Goal: Transaction & Acquisition: Obtain resource

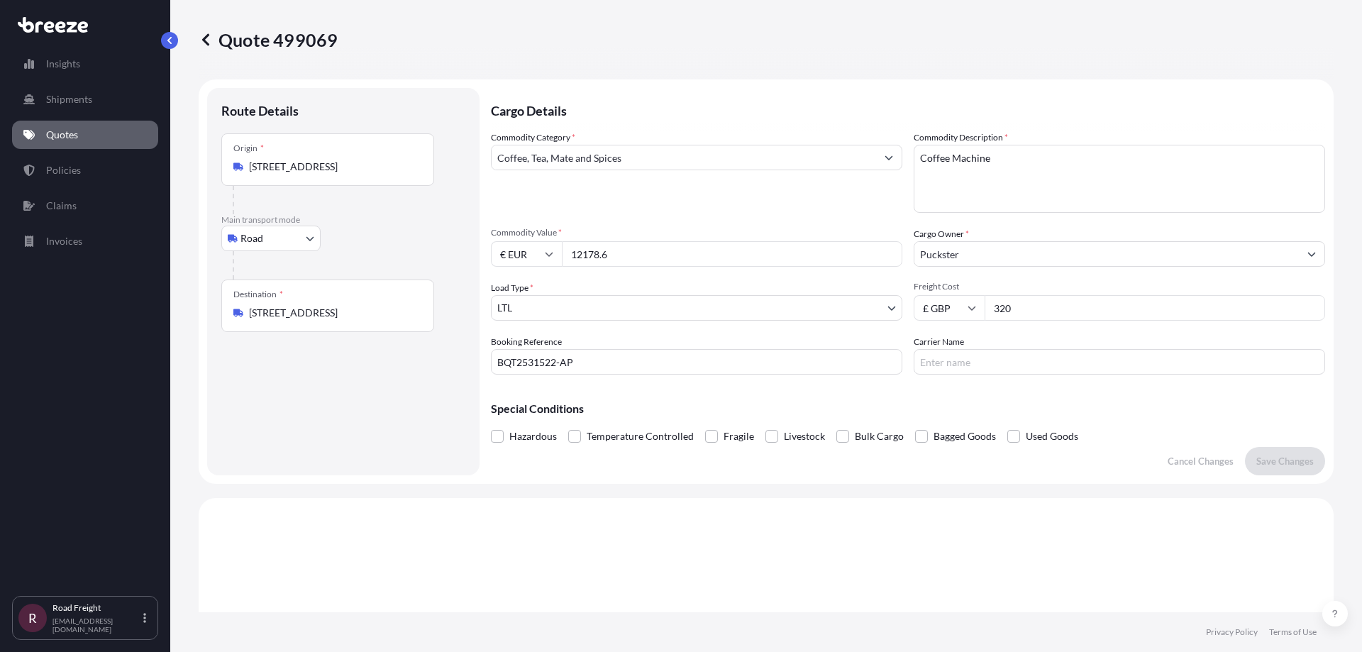
select select "Road"
select select "1"
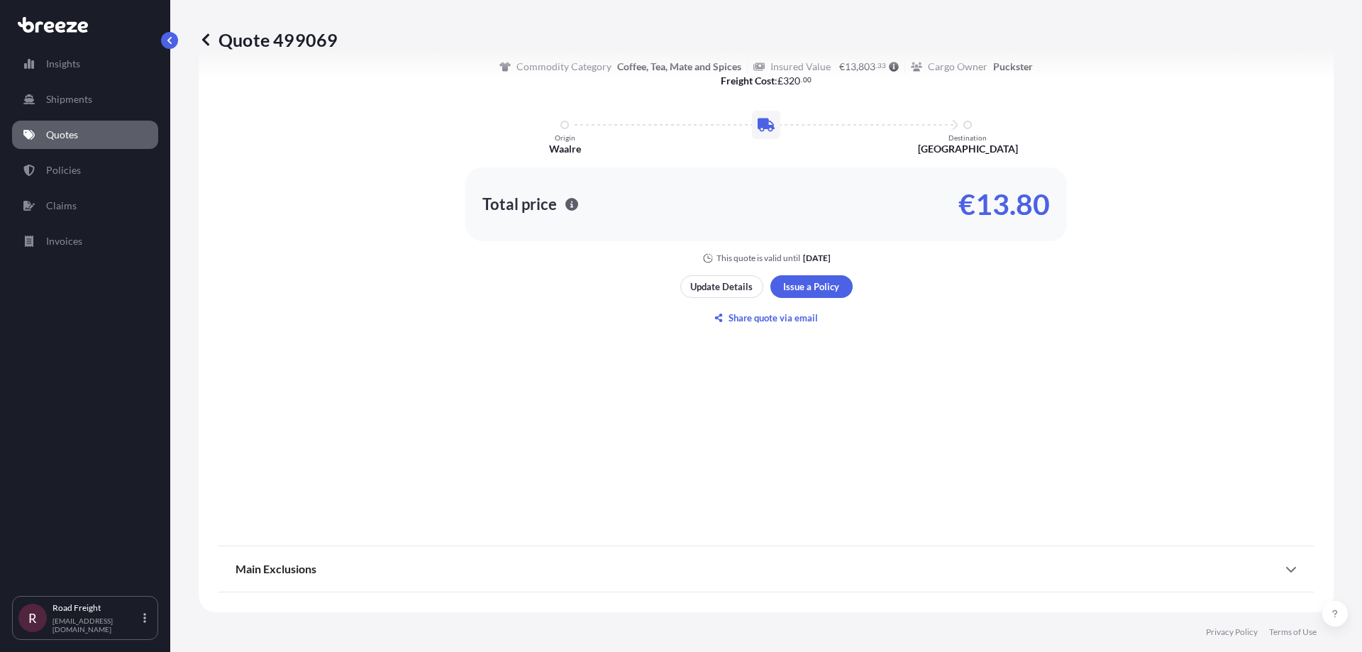
click at [88, 134] on link "Quotes" at bounding box center [85, 135] width 146 height 28
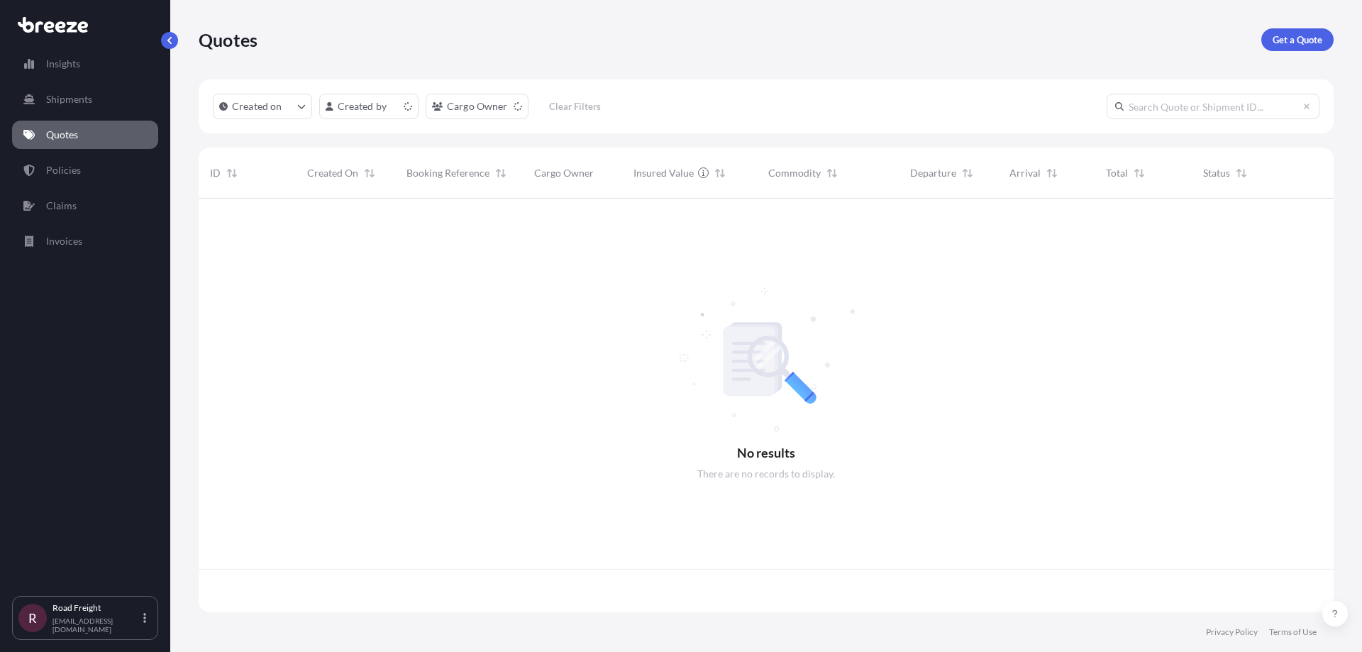
scroll to position [411, 1124]
click at [525, 67] on div "Quotes Get a Quote" at bounding box center [766, 39] width 1135 height 79
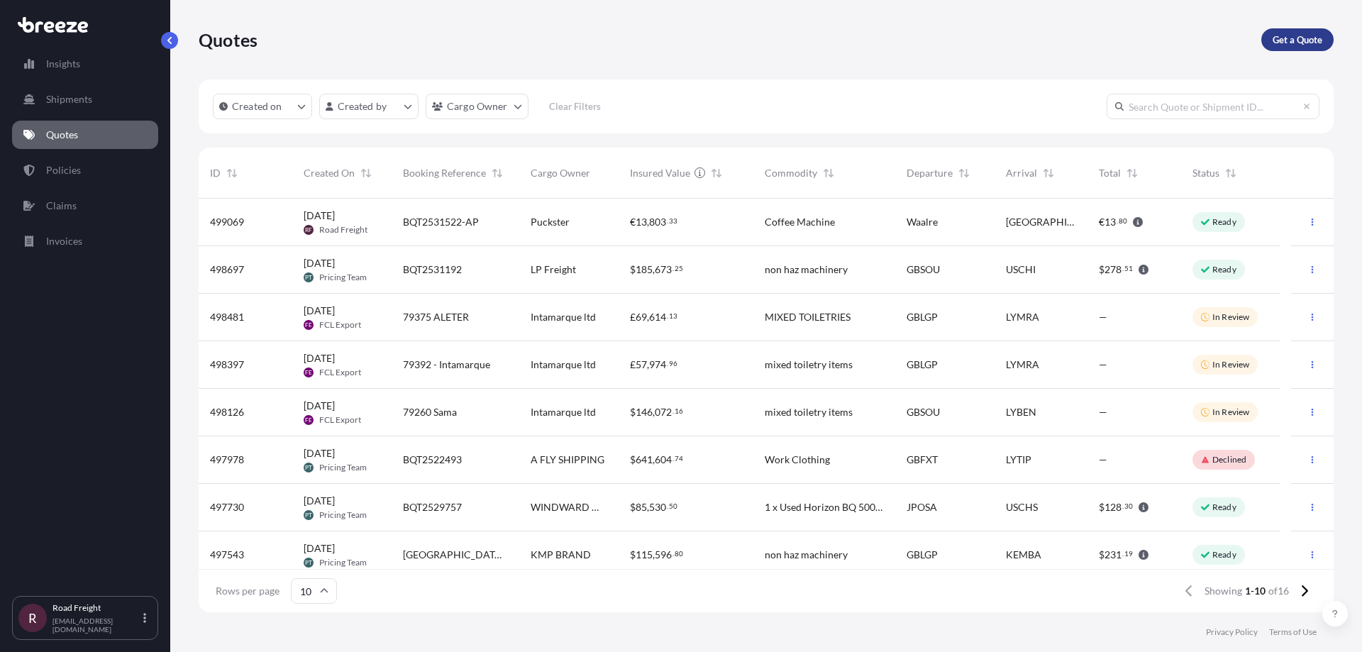
click at [1305, 44] on p "Get a Quote" at bounding box center [1297, 40] width 50 height 14
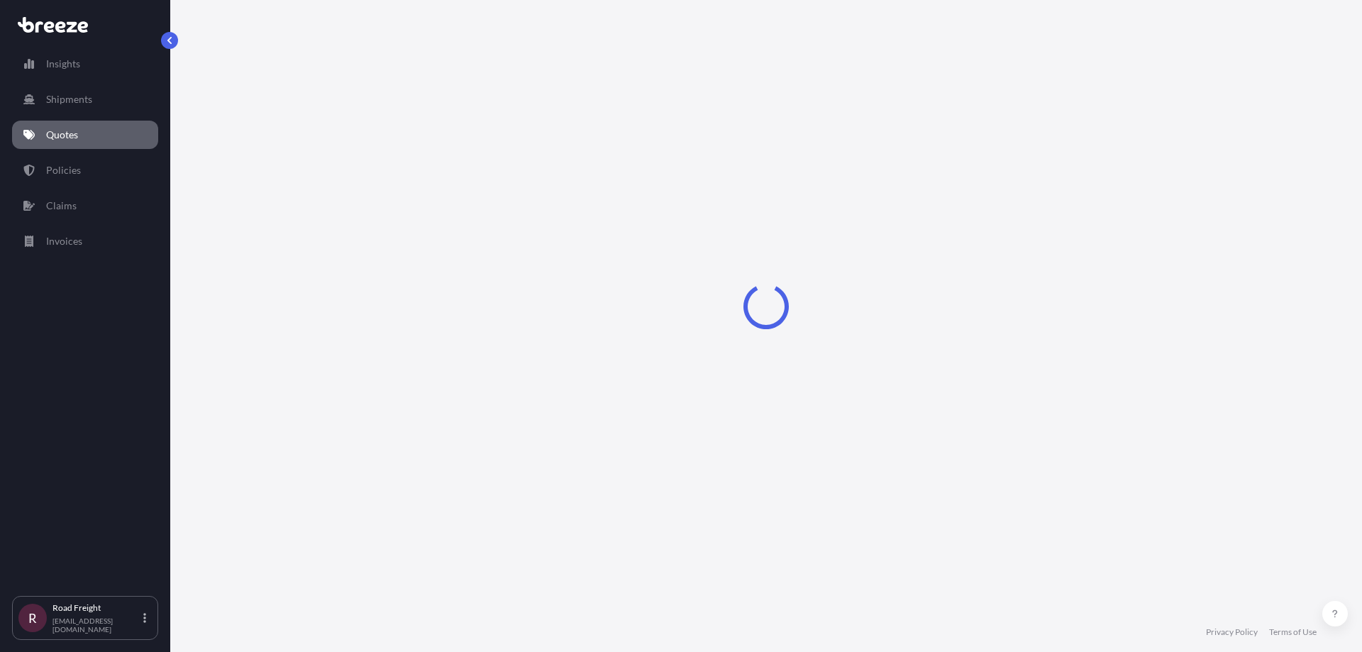
select select "Sea"
select select "1"
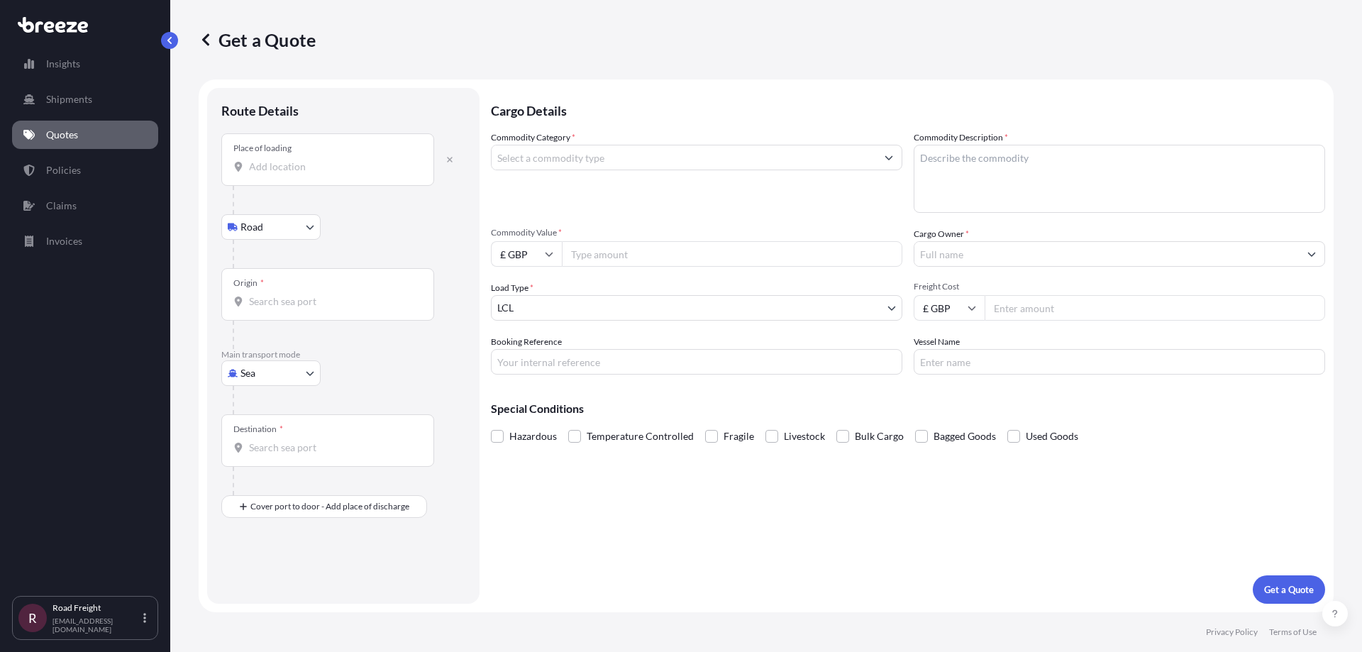
click at [262, 167] on input "Place of loading" at bounding box center [332, 167] width 167 height 14
click at [453, 155] on icon "button" at bounding box center [449, 159] width 9 height 9
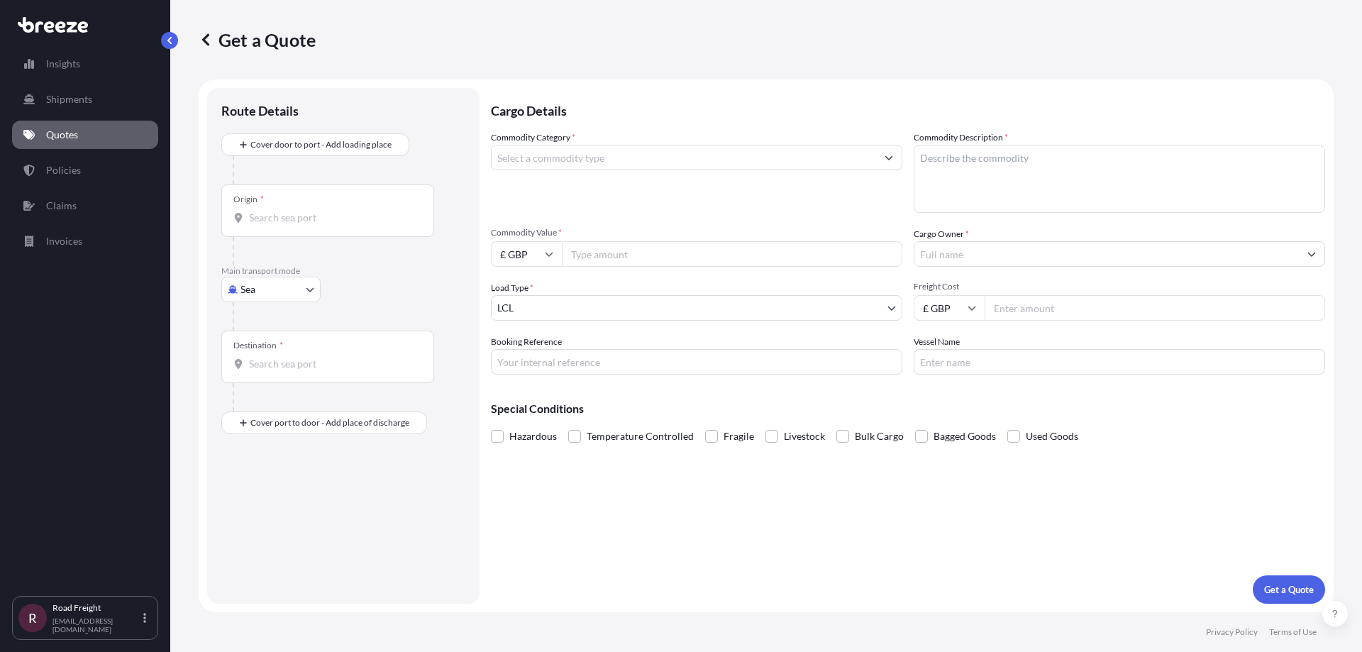
click at [257, 192] on div "Origin *" at bounding box center [327, 210] width 213 height 52
click at [257, 211] on input "Origin *" at bounding box center [332, 218] width 167 height 14
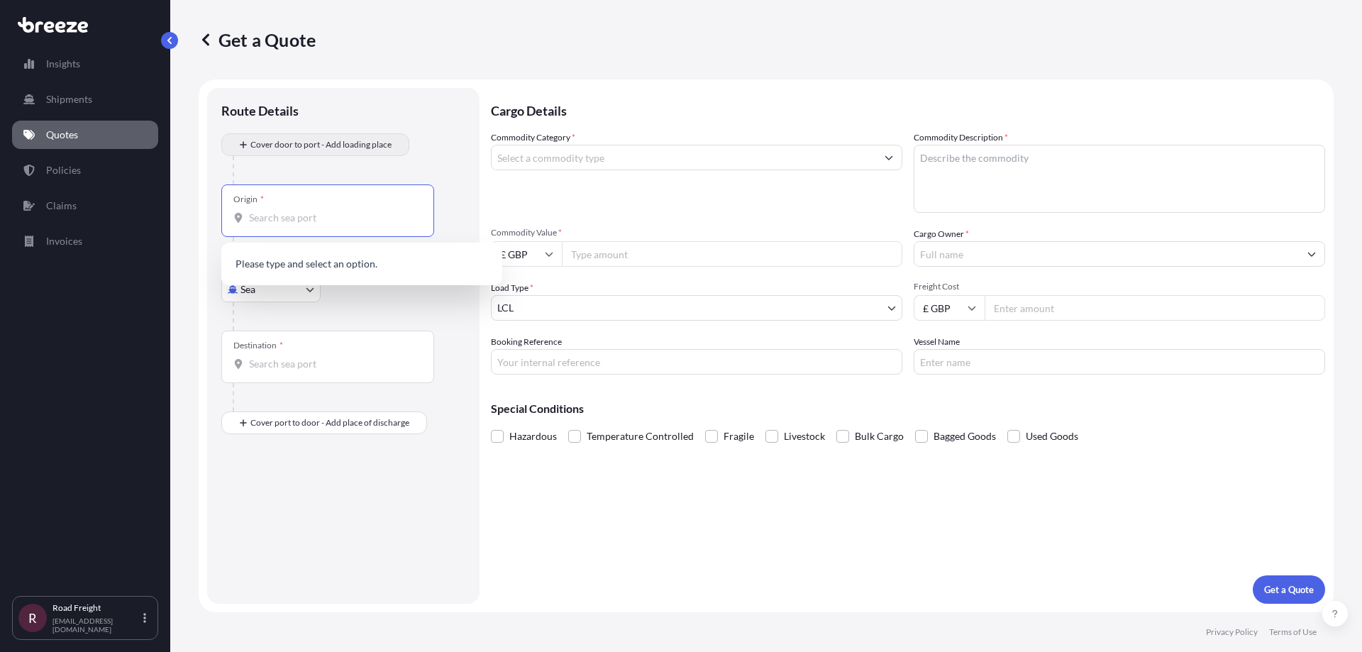
click at [268, 157] on div "Cover door to port - Add loading place" at bounding box center [315, 145] width 164 height 26
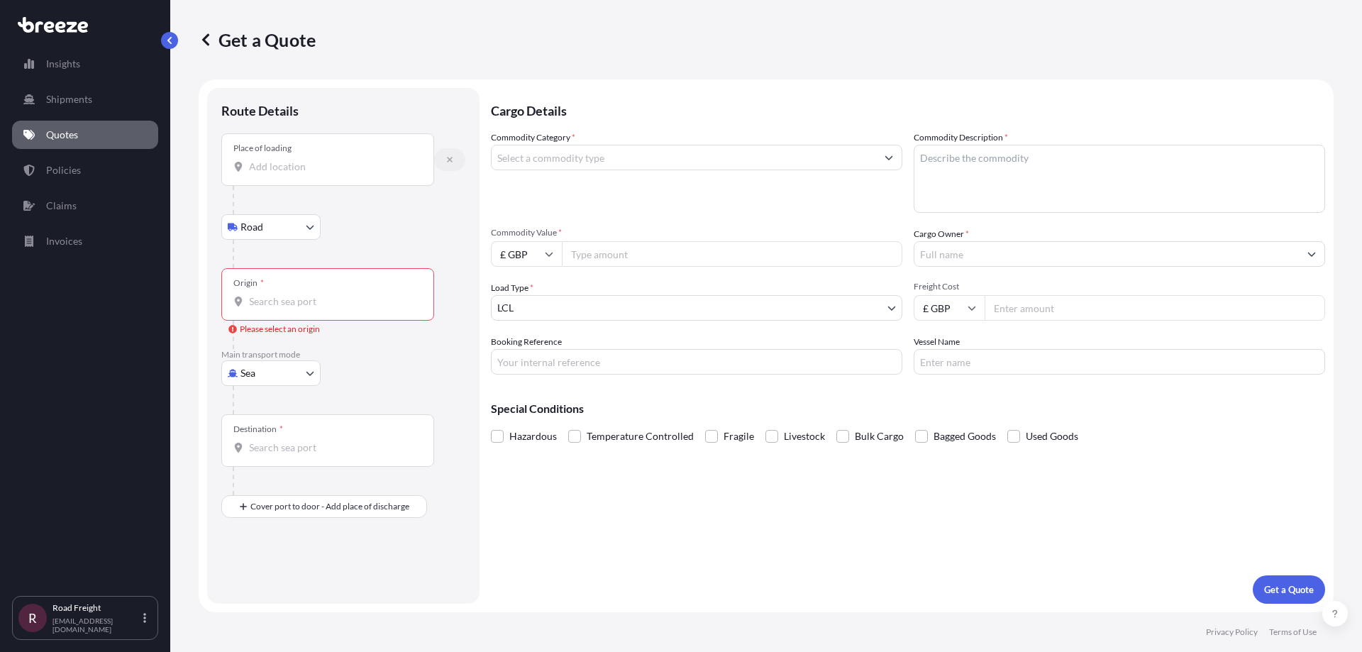
click at [449, 158] on icon "button" at bounding box center [450, 160] width 6 height 6
click at [451, 162] on icon "button" at bounding box center [449, 159] width 9 height 9
select select "Road"
click at [291, 167] on input "Place of loading" at bounding box center [332, 167] width 167 height 14
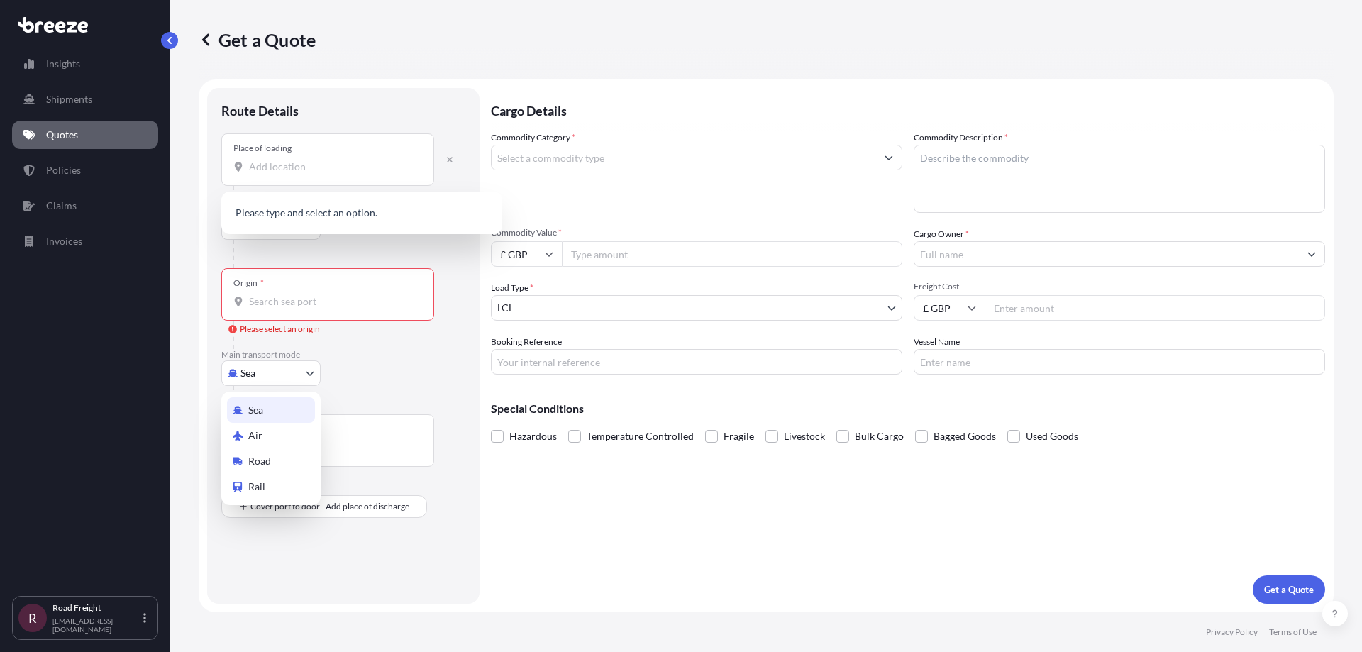
click at [271, 375] on body "0 options available. Insights Shipments Quotes Policies Claims Invoices R Road …" at bounding box center [681, 326] width 1362 height 652
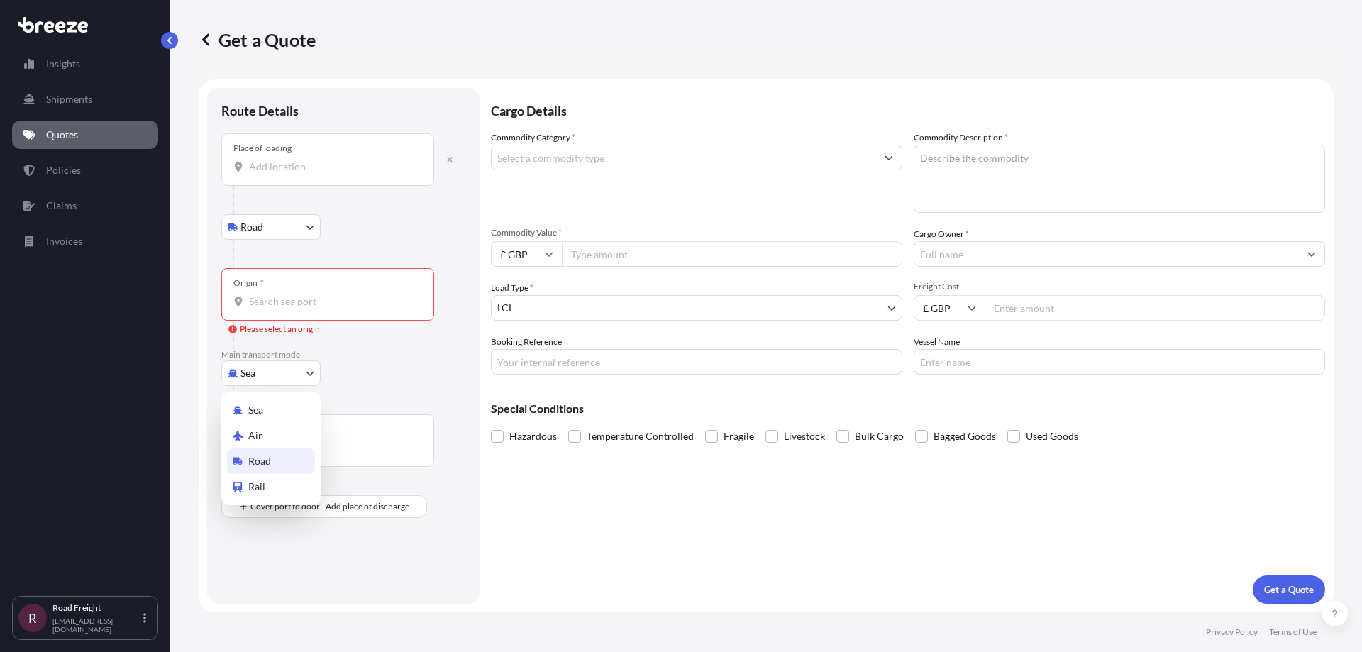
click at [265, 469] on div "Road" at bounding box center [271, 461] width 88 height 26
select select "Road"
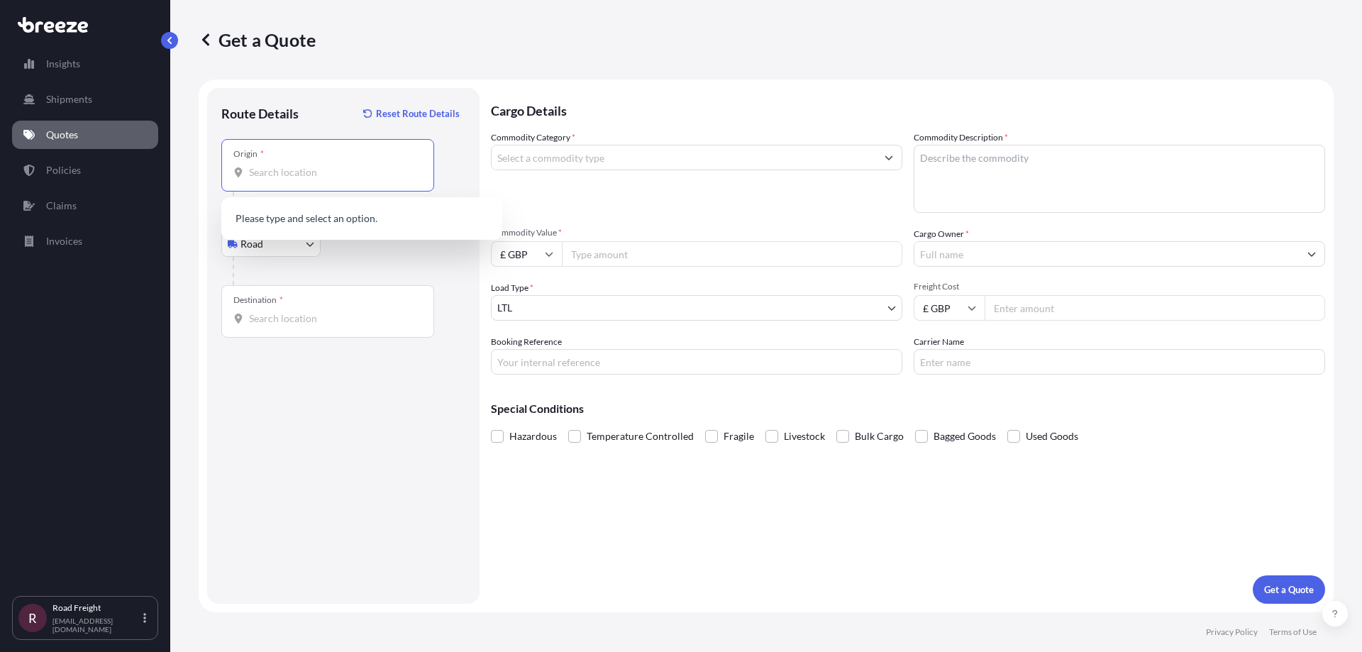
click at [313, 166] on input "Origin *" at bounding box center [332, 172] width 167 height 14
type input "g"
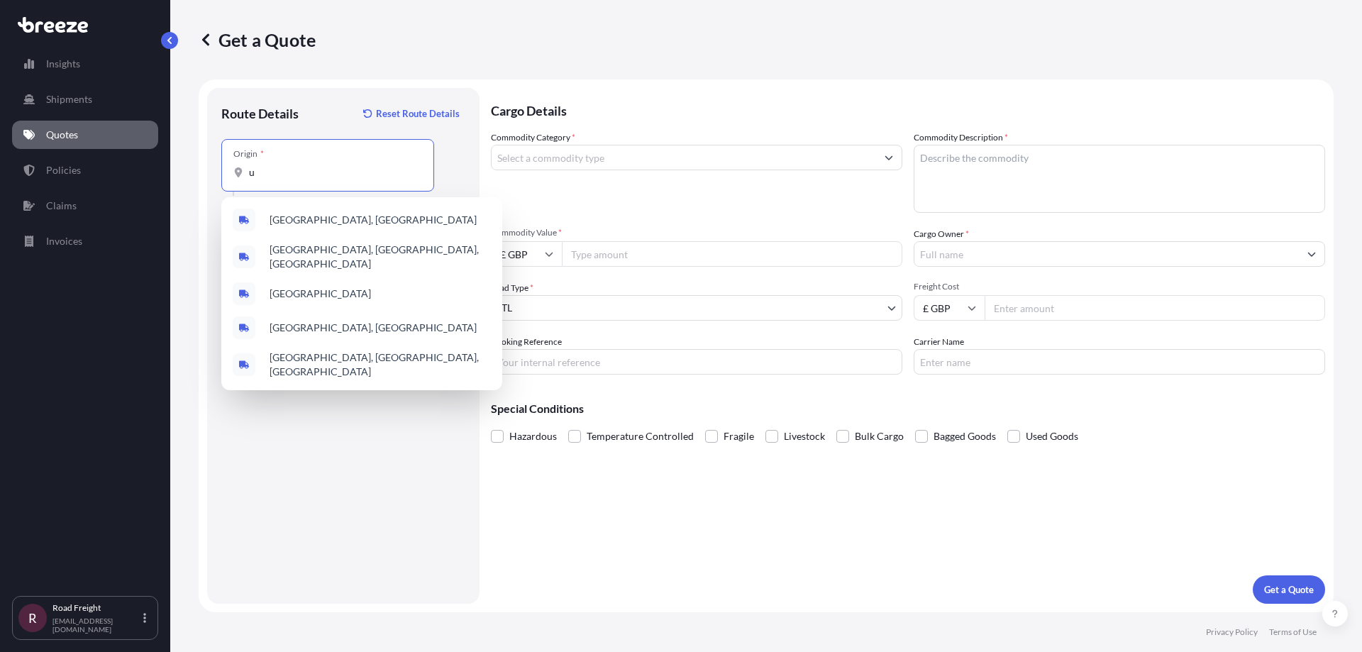
type input "uk"
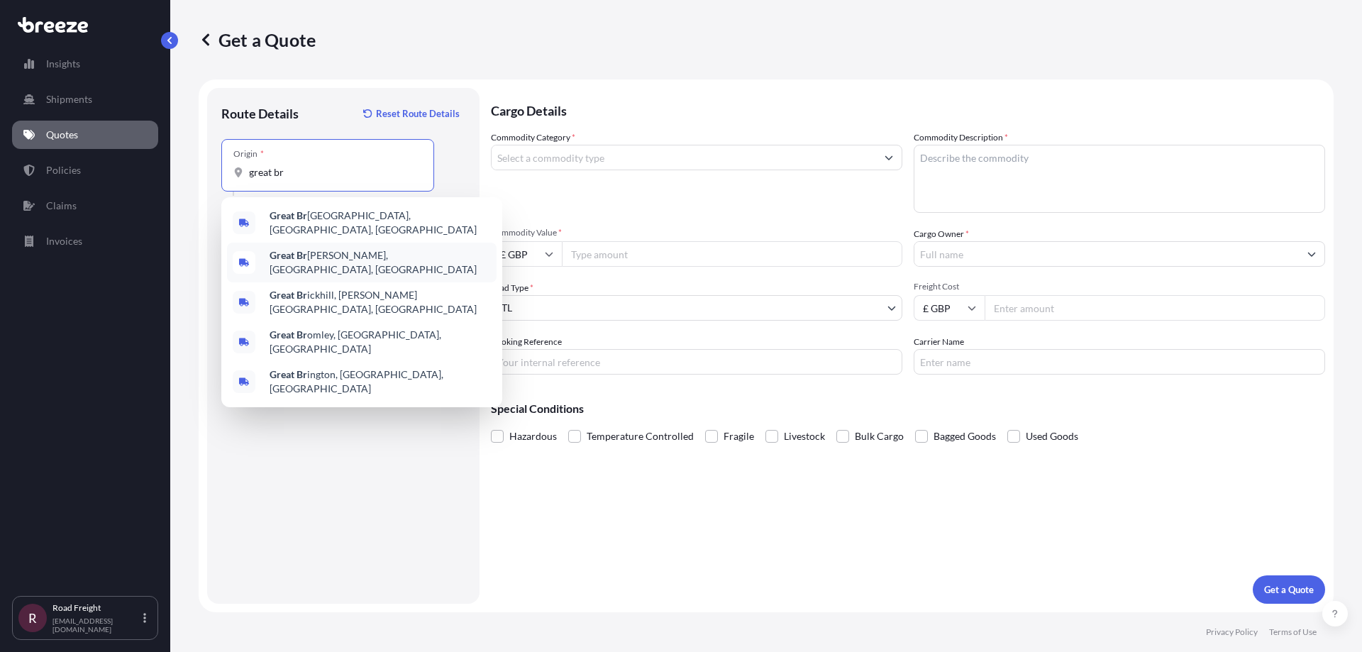
type input "great"
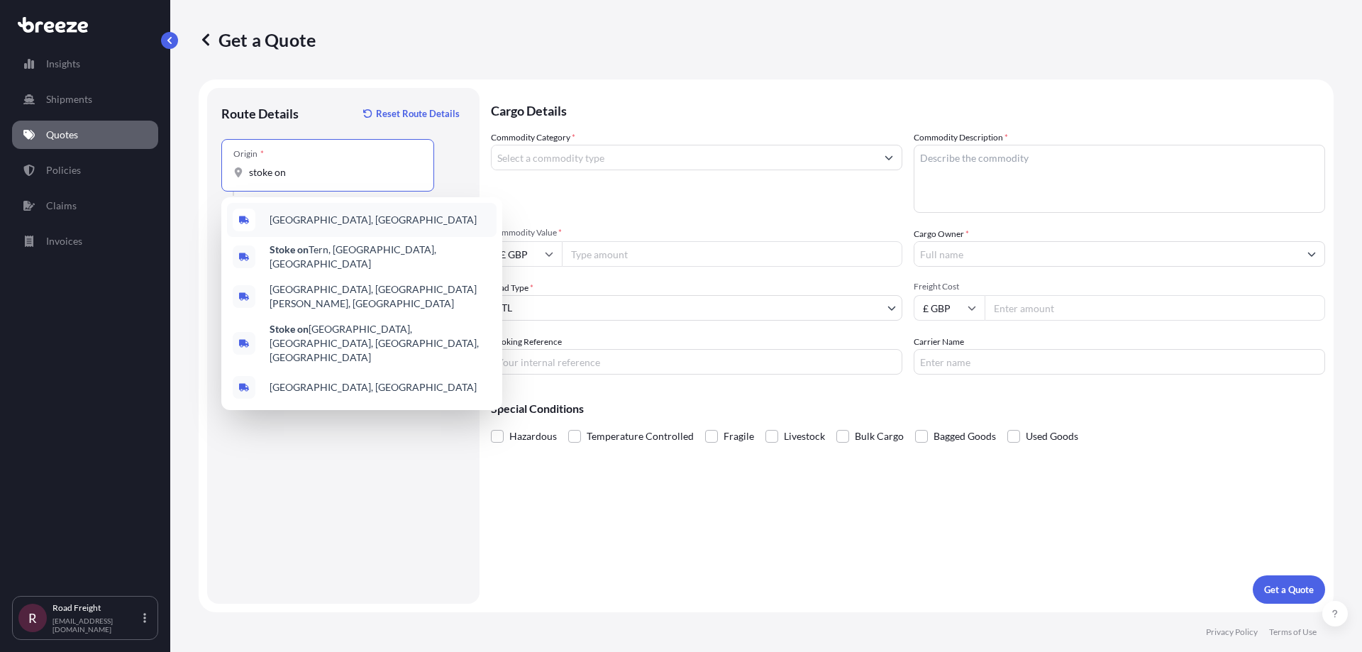
click at [370, 226] on div "[GEOGRAPHIC_DATA], [GEOGRAPHIC_DATA]" at bounding box center [362, 220] width 270 height 34
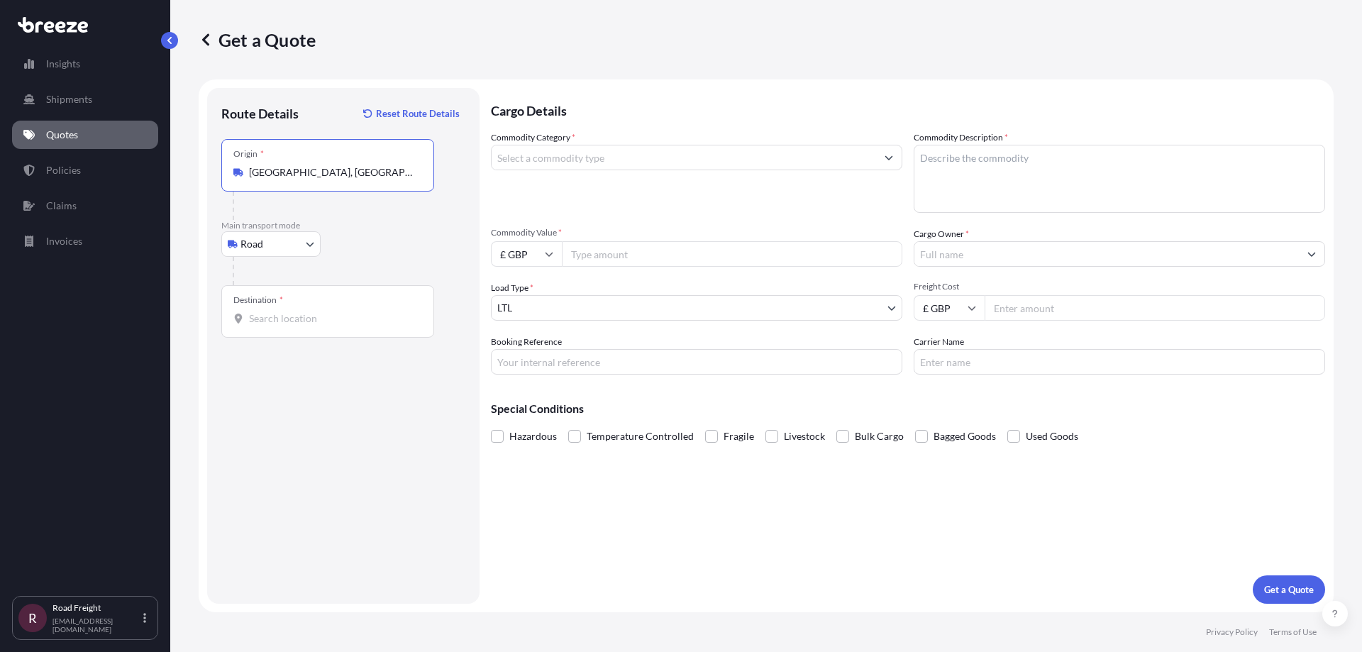
type input "[GEOGRAPHIC_DATA], [GEOGRAPHIC_DATA]"
click at [307, 304] on div "Destination *" at bounding box center [327, 311] width 213 height 52
click at [307, 311] on input "Destination *" at bounding box center [332, 318] width 167 height 14
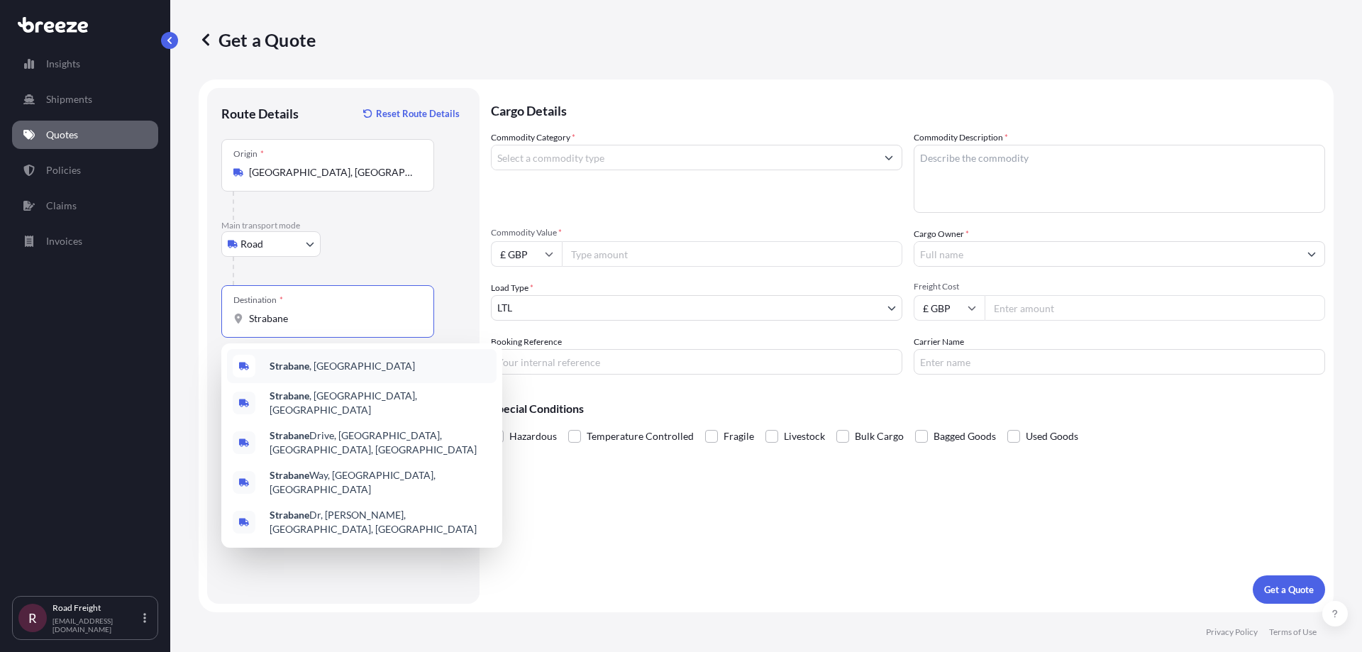
click at [355, 365] on div "Strabane , [GEOGRAPHIC_DATA]" at bounding box center [362, 366] width 270 height 34
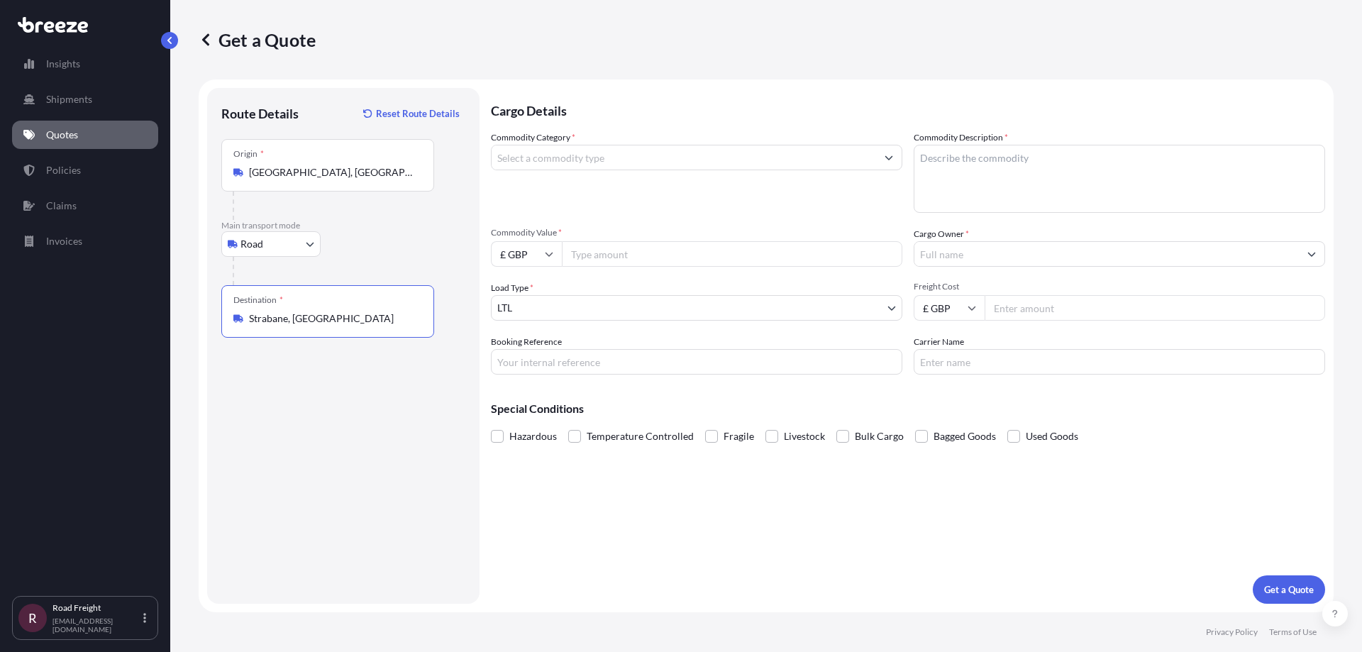
type input "Strabane, [GEOGRAPHIC_DATA]"
click at [684, 151] on input "Commodity Category *" at bounding box center [683, 158] width 384 height 26
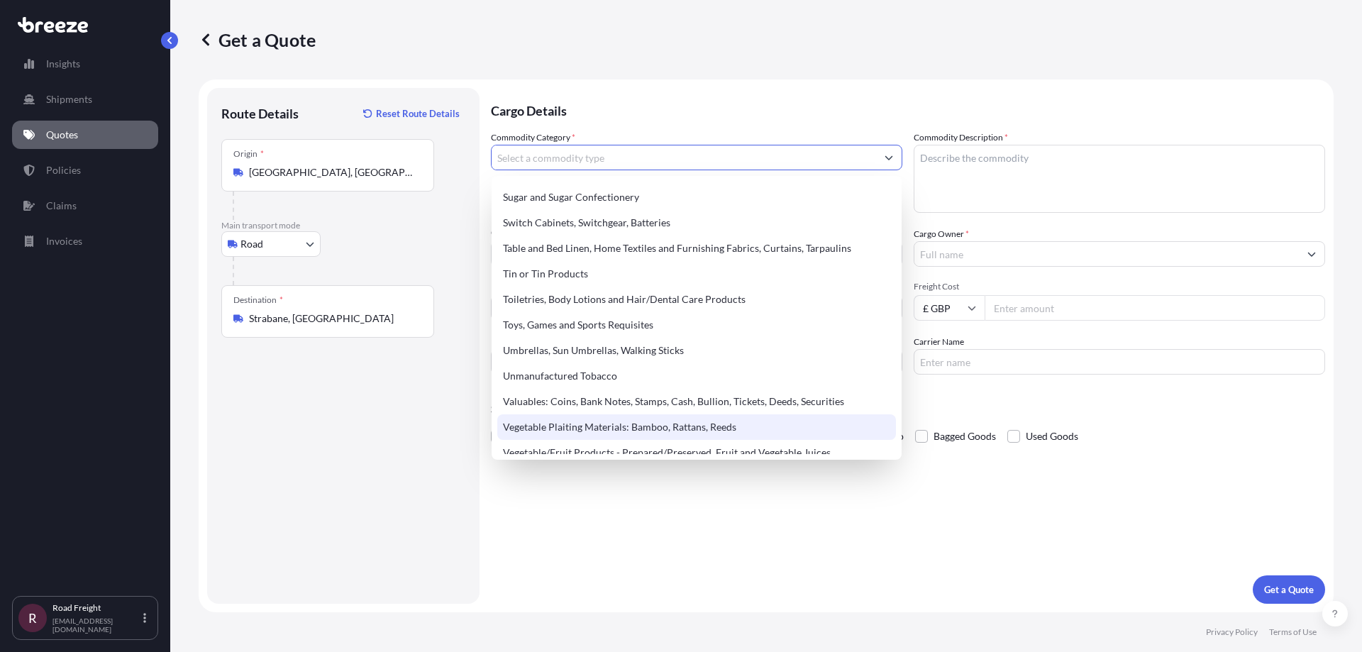
scroll to position [3073, 0]
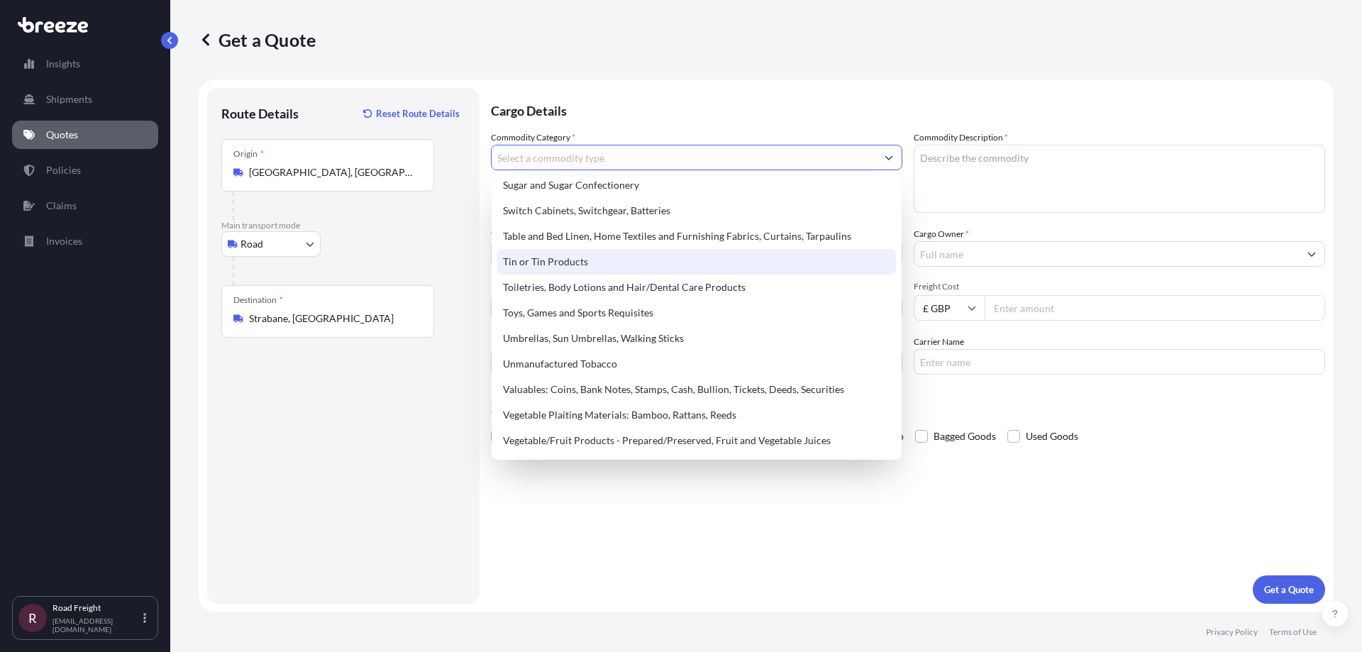
click at [579, 265] on div "Tin or Tin Products" at bounding box center [696, 262] width 399 height 26
type input "Tin or Tin Products"
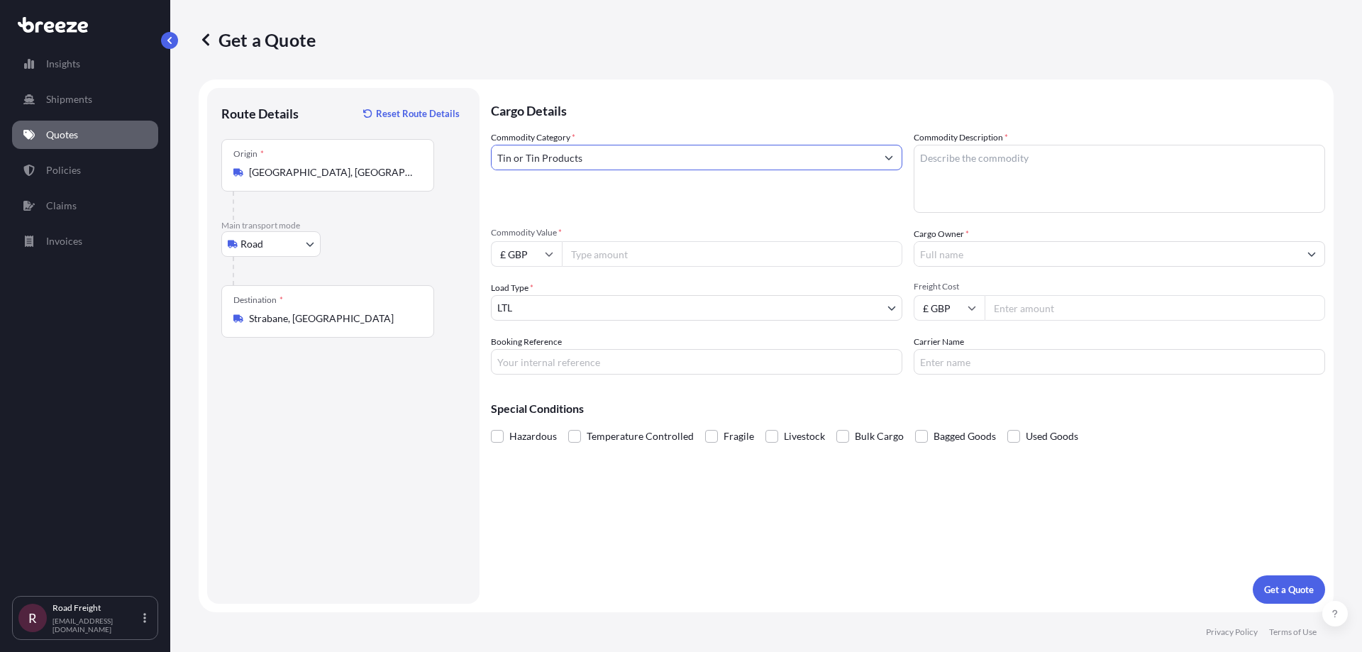
click at [958, 171] on textarea "Commodity Description *" at bounding box center [1118, 179] width 411 height 68
click at [935, 164] on textarea "Commodity Description *" at bounding box center [1118, 179] width 411 height 68
type textarea "Metals"
type input "25430"
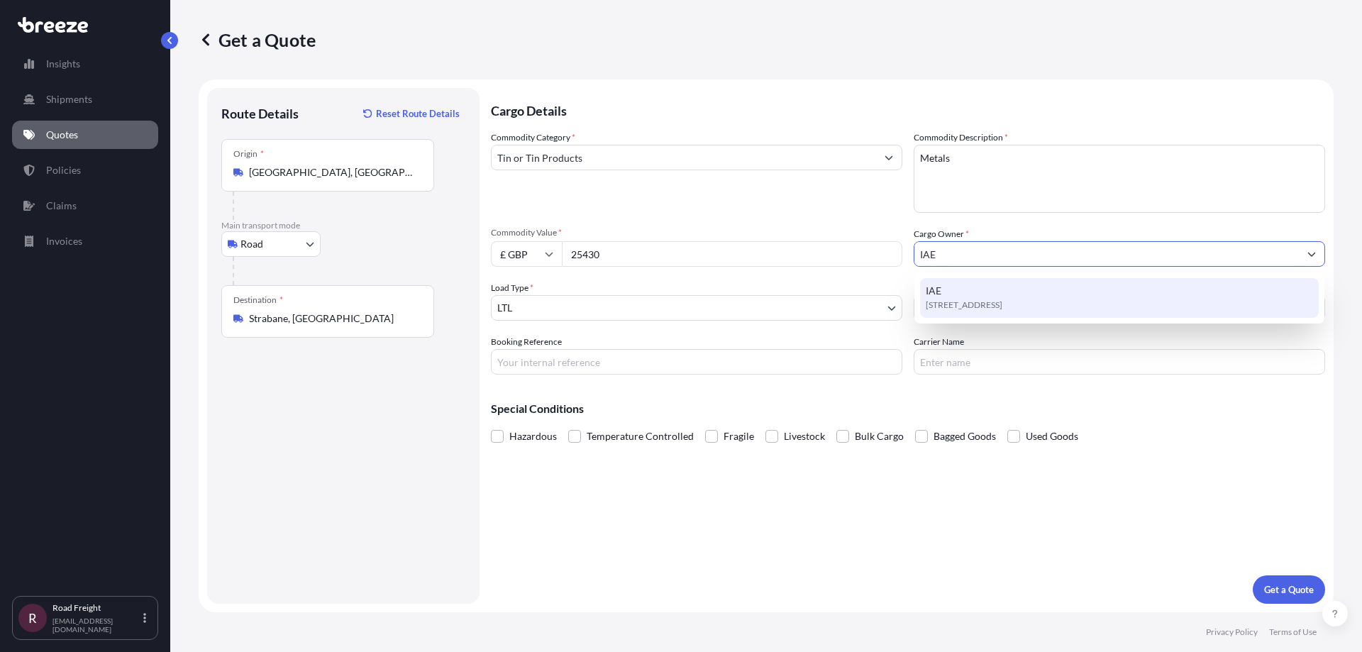
click at [1057, 294] on div "[STREET_ADDRESS]" at bounding box center [1119, 298] width 399 height 40
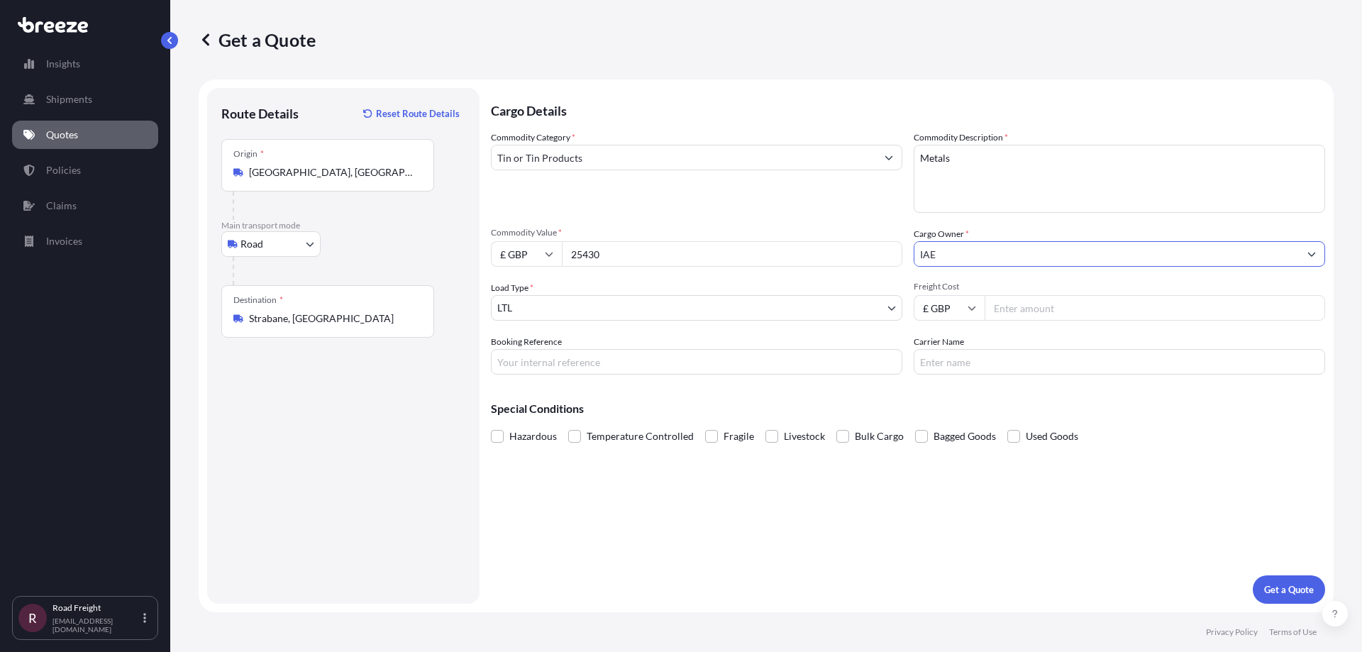
type input "IAE"
click at [716, 321] on div "Commodity Category * Tin or Tin Products Commodity Description * Metals Commodi…" at bounding box center [908, 252] width 834 height 244
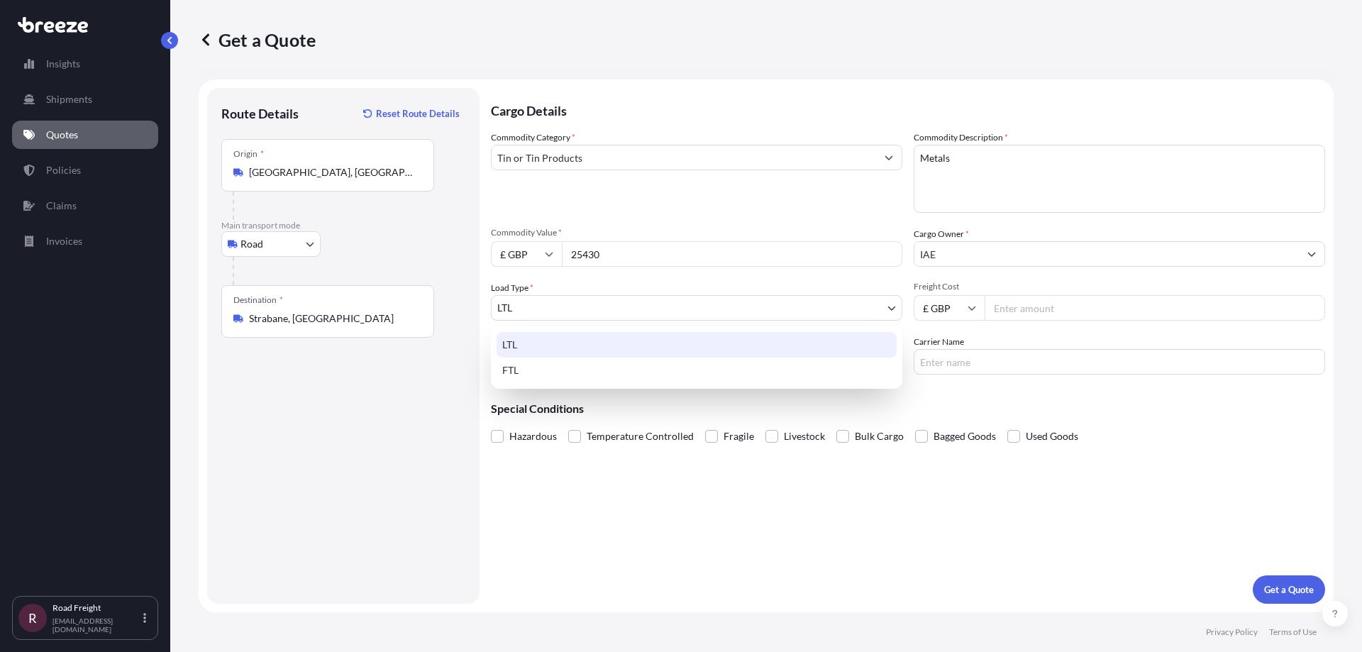
click at [711, 310] on body "15 options available. 9 options available. 3 options available. 1 option availa…" at bounding box center [681, 326] width 1362 height 652
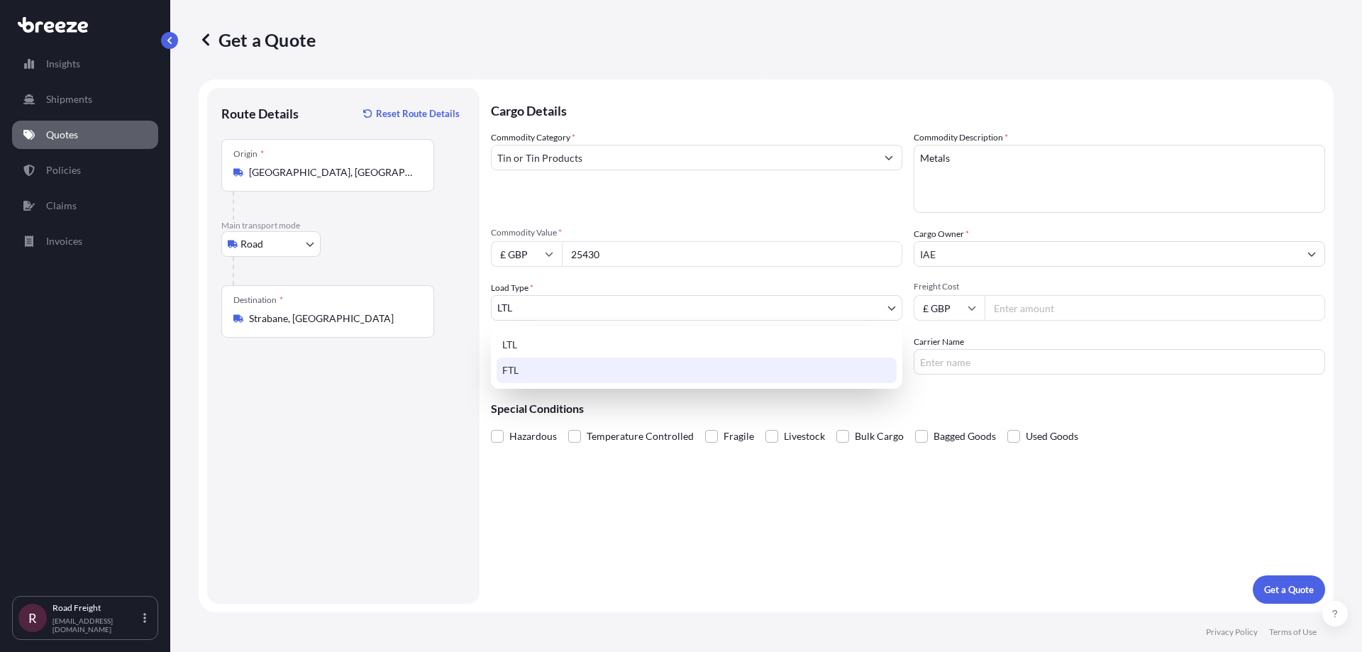
click at [558, 367] on div "FTL" at bounding box center [696, 370] width 400 height 26
select select "2"
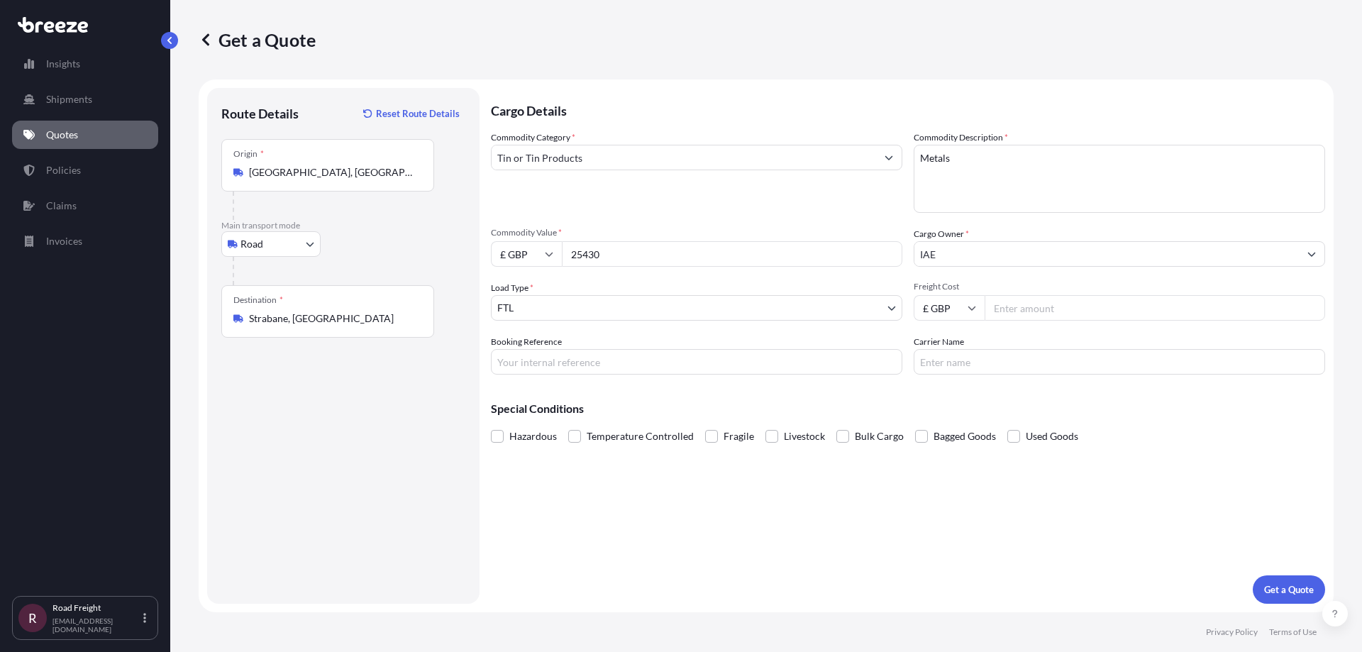
click at [1040, 311] on input "Freight Cost" at bounding box center [1154, 308] width 340 height 26
type input "1195"
type input "BQT2531595-AP"
click at [1282, 591] on p "Get a Quote" at bounding box center [1289, 589] width 50 height 14
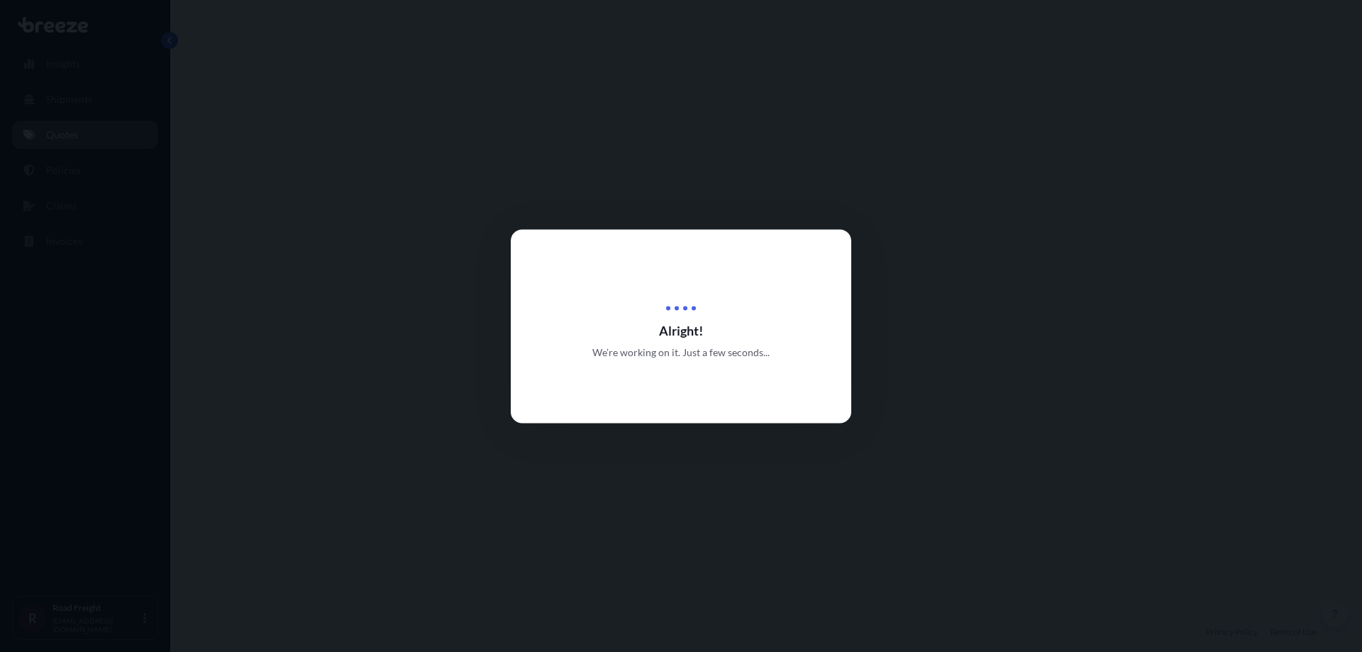
select select "Road"
select select "2"
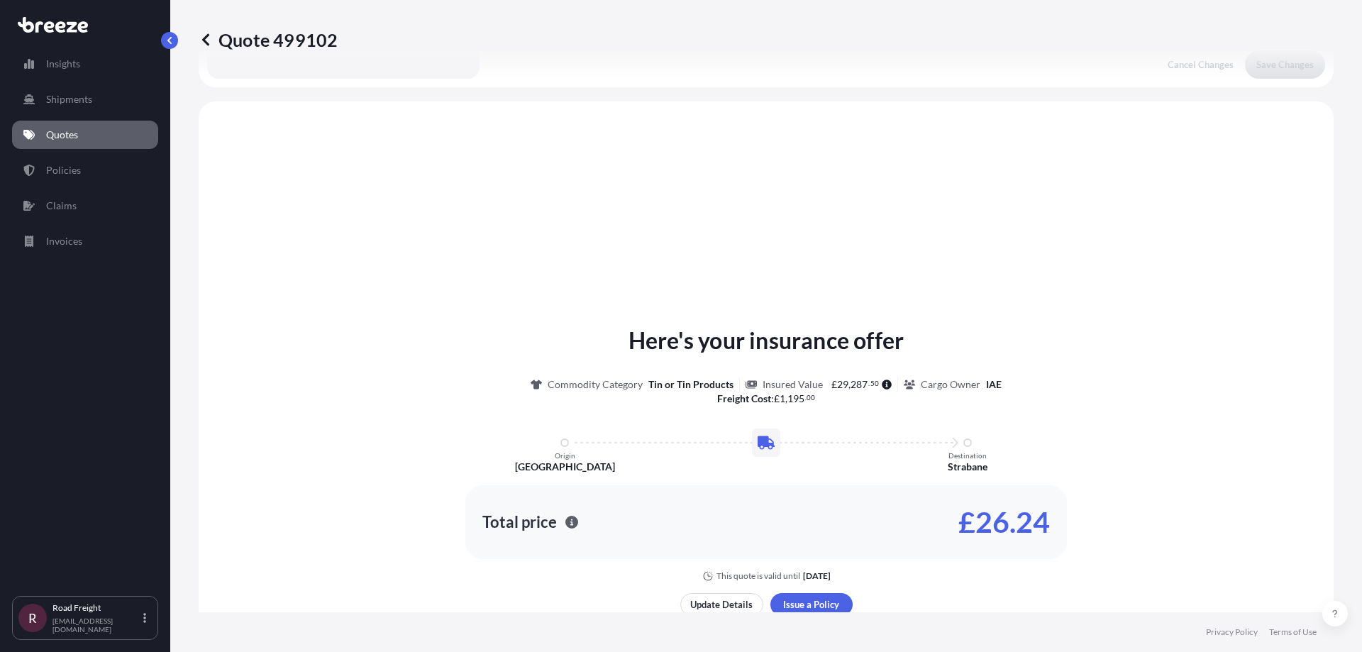
scroll to position [427, 0]
